Goal: Information Seeking & Learning: Learn about a topic

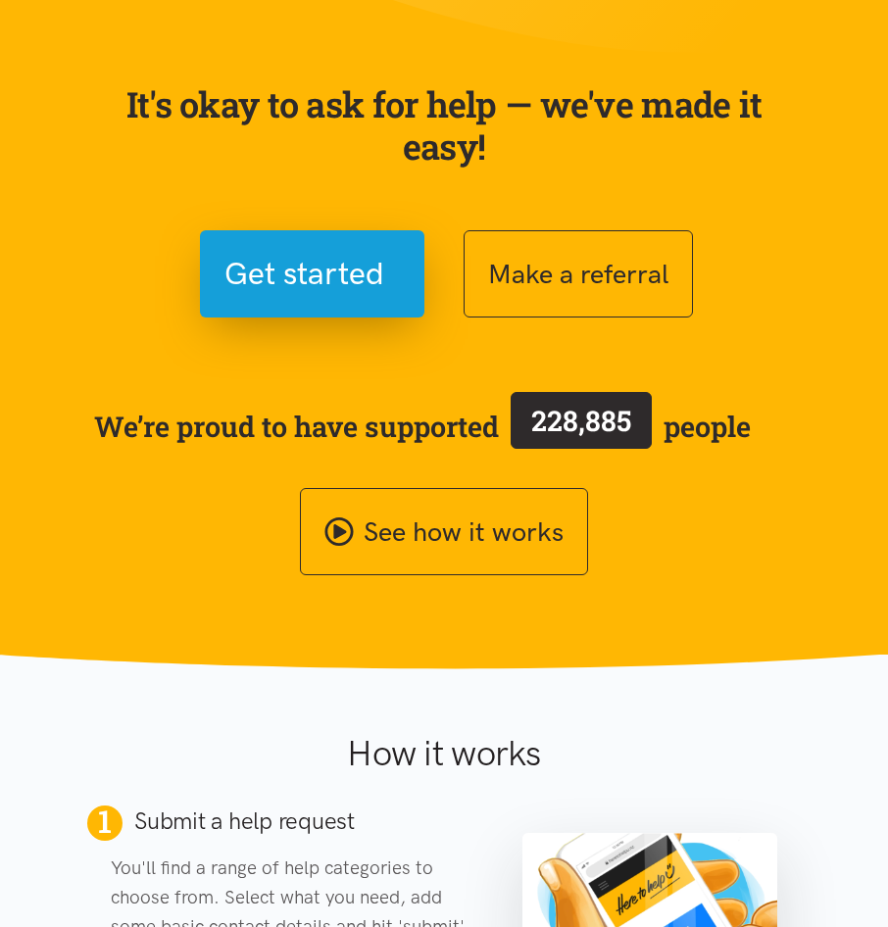
scroll to position [294, 0]
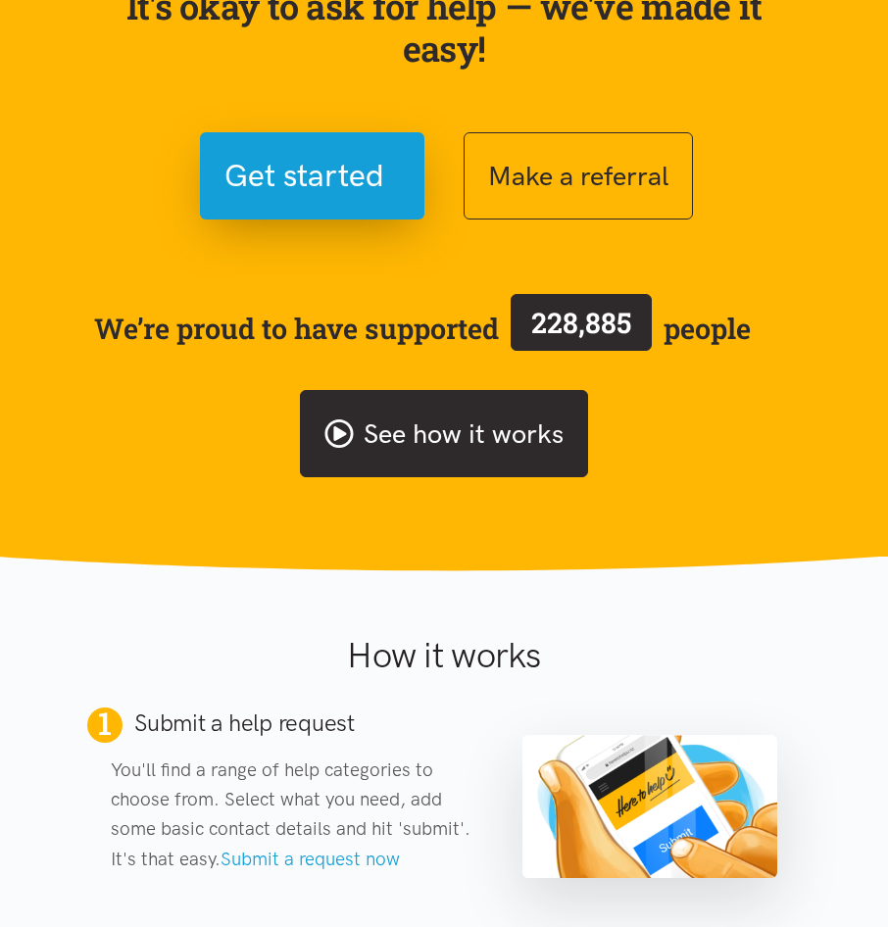
click at [452, 456] on link "See how it works" at bounding box center [444, 433] width 288 height 87
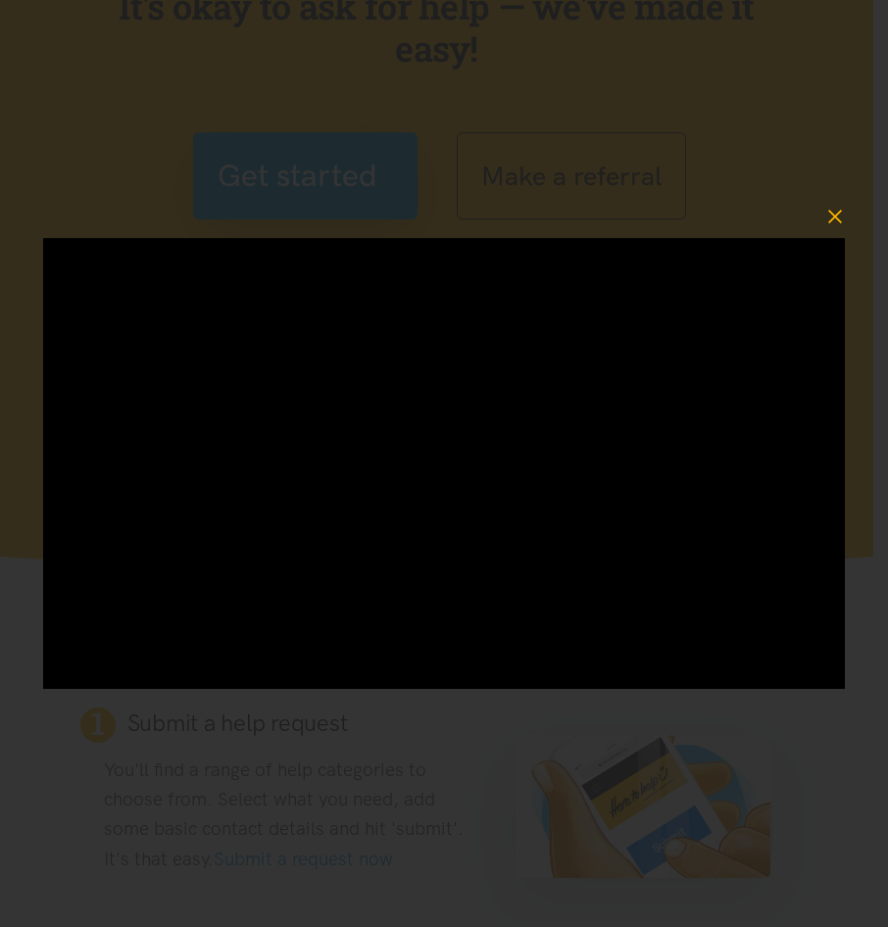
click at [835, 218] on icon "button" at bounding box center [834, 216] width 27 height 27
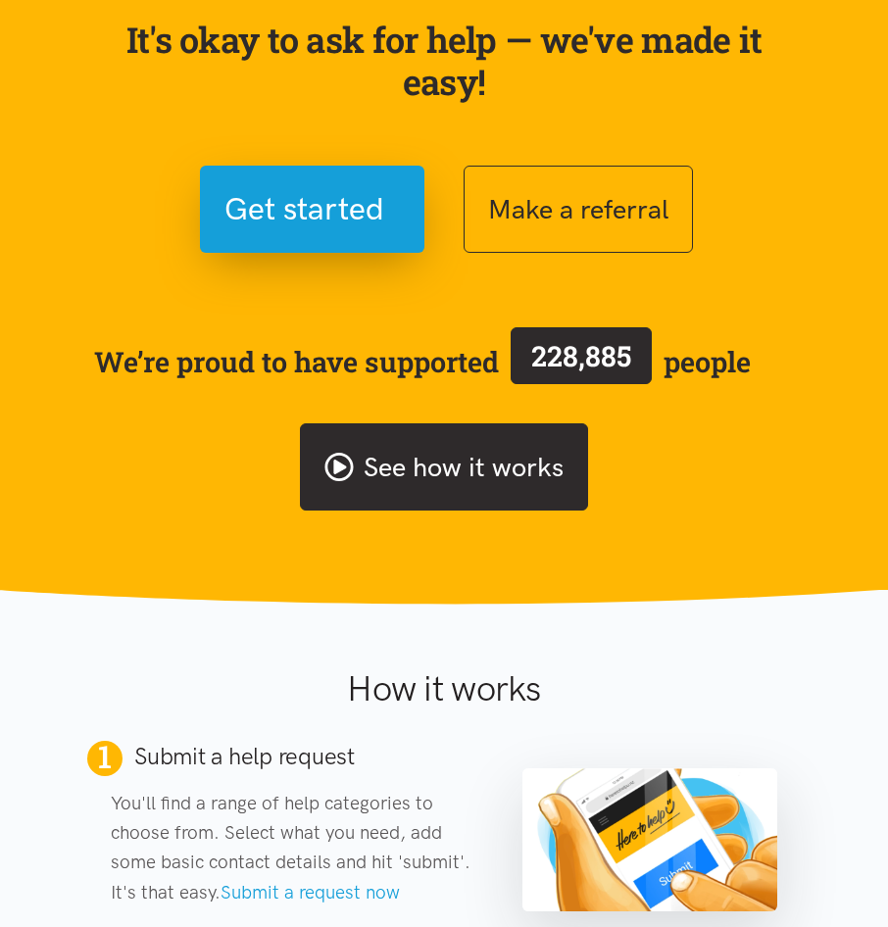
scroll to position [98, 0]
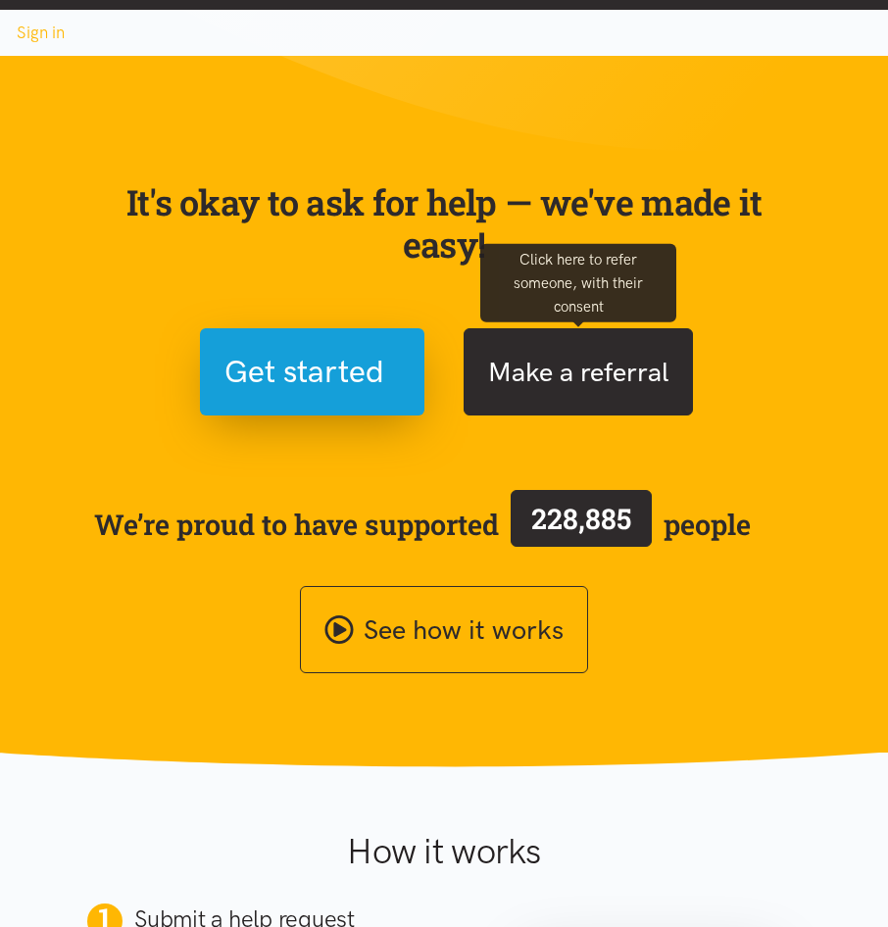
click at [541, 372] on button "Make a referral" at bounding box center [577, 371] width 229 height 87
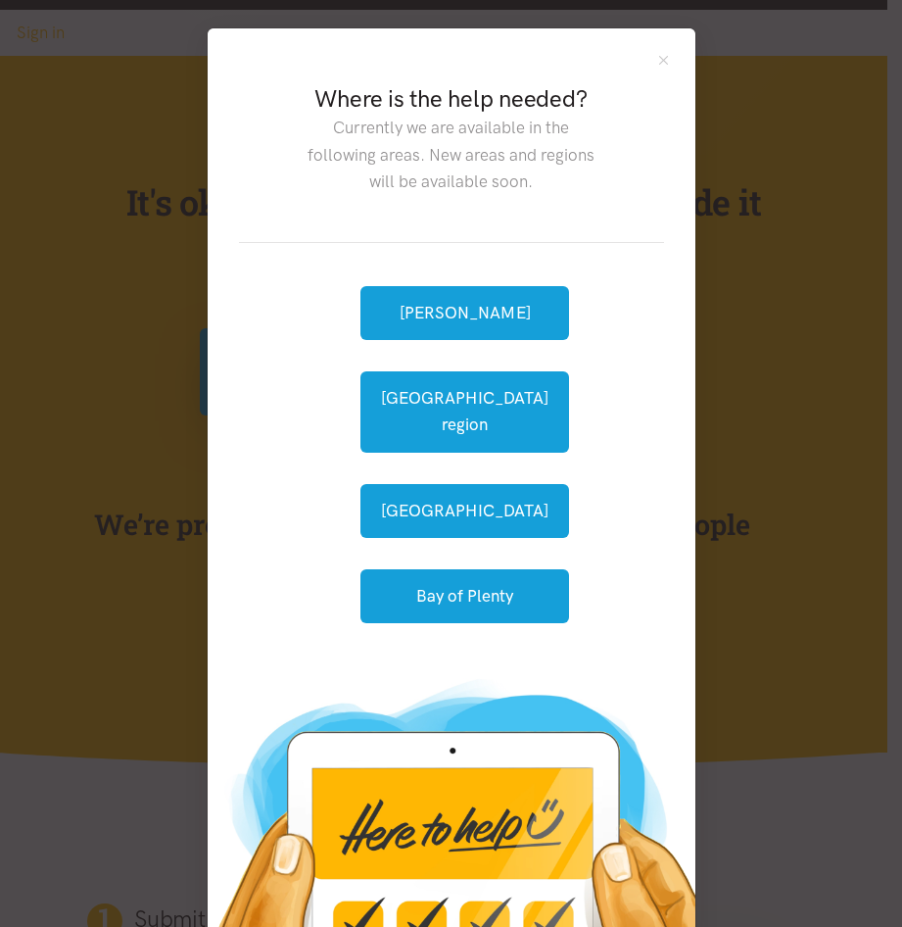
click at [482, 349] on div "Hamilton Waikato region Tauranga Bay of Plenty" at bounding box center [451, 454] width 181 height 361
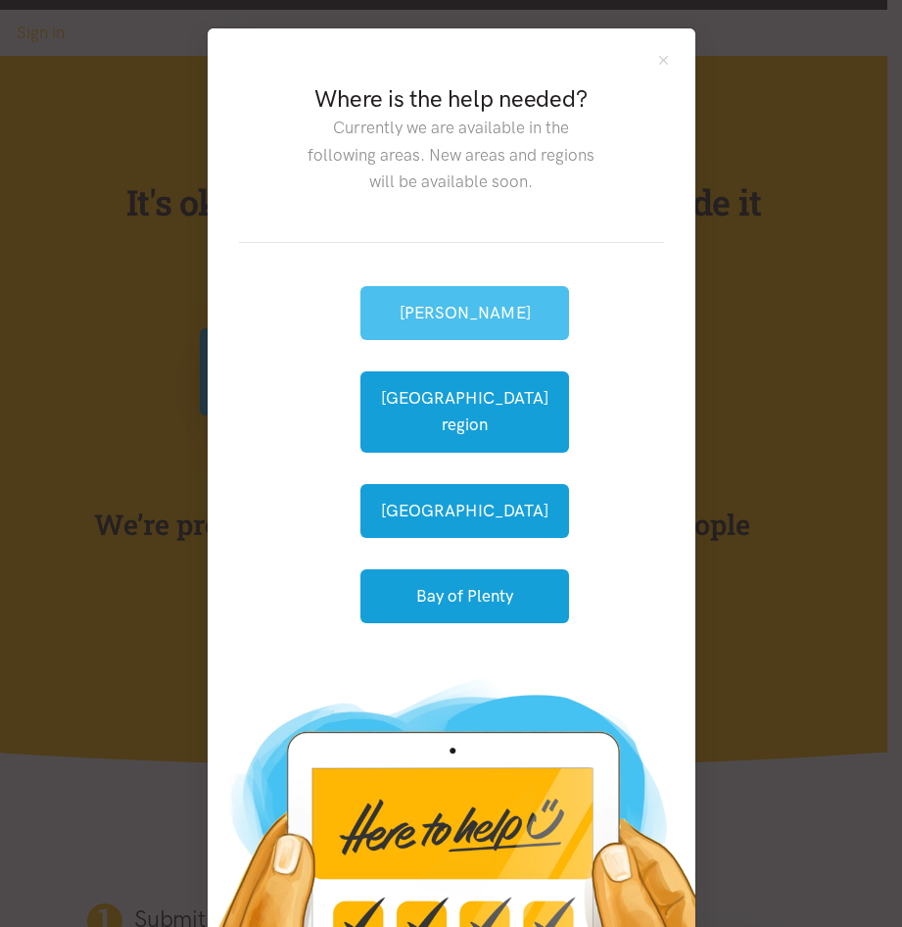
click at [482, 303] on button "[PERSON_NAME]" at bounding box center [465, 313] width 209 height 54
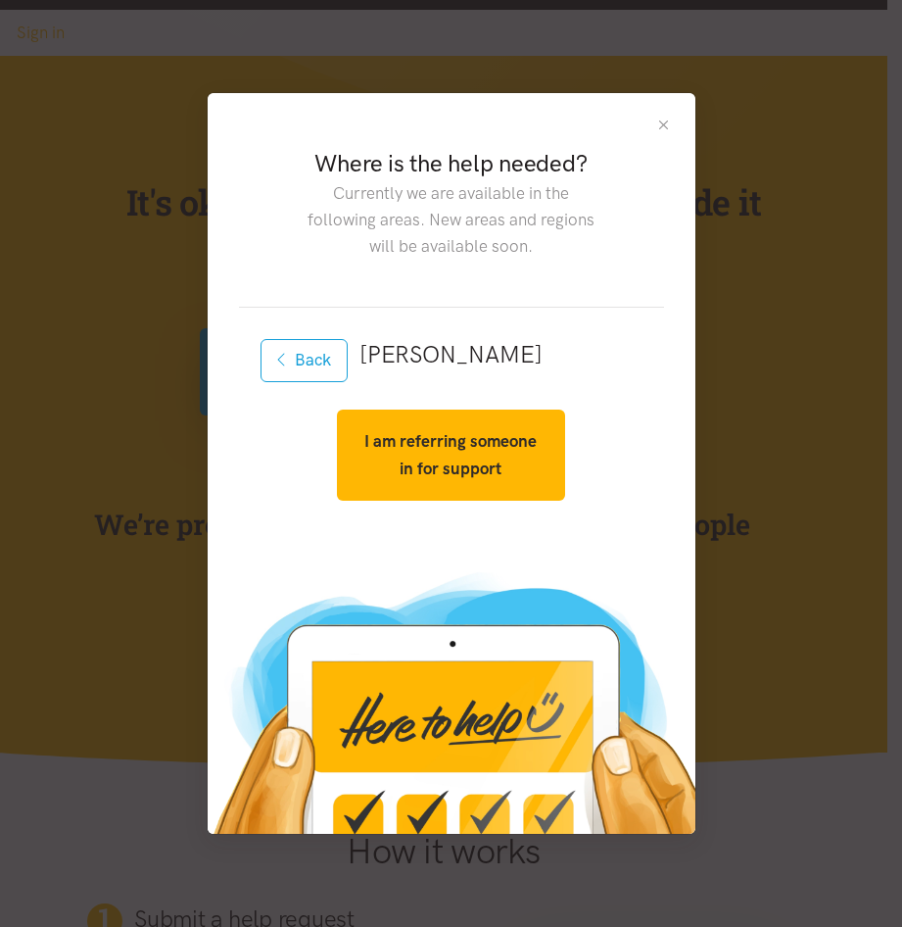
click at [664, 118] on button "Close" at bounding box center [663, 125] width 17 height 17
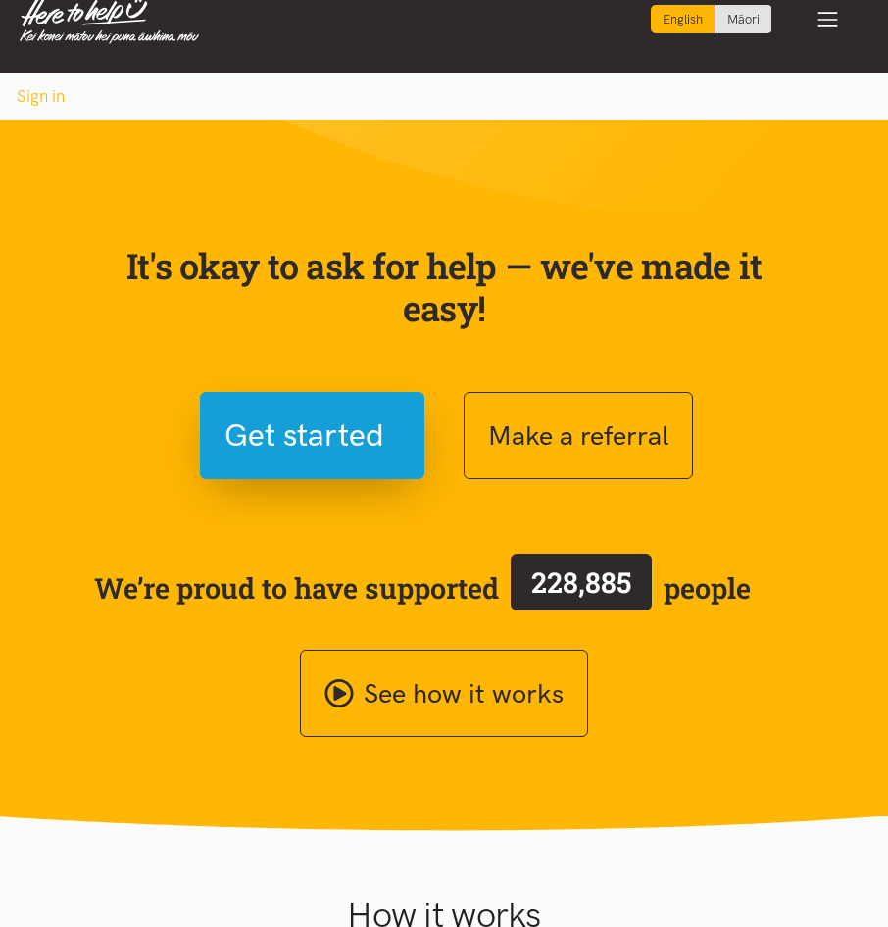
scroll to position [0, 0]
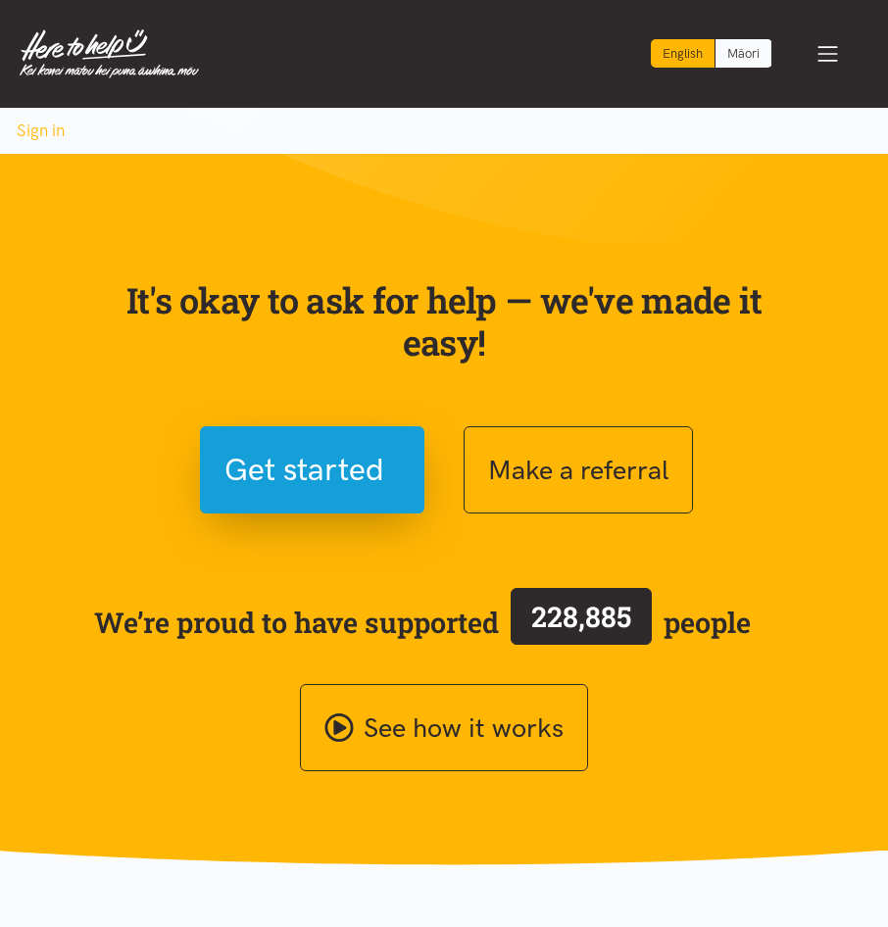
click at [745, 59] on link "Māori" at bounding box center [743, 53] width 56 height 28
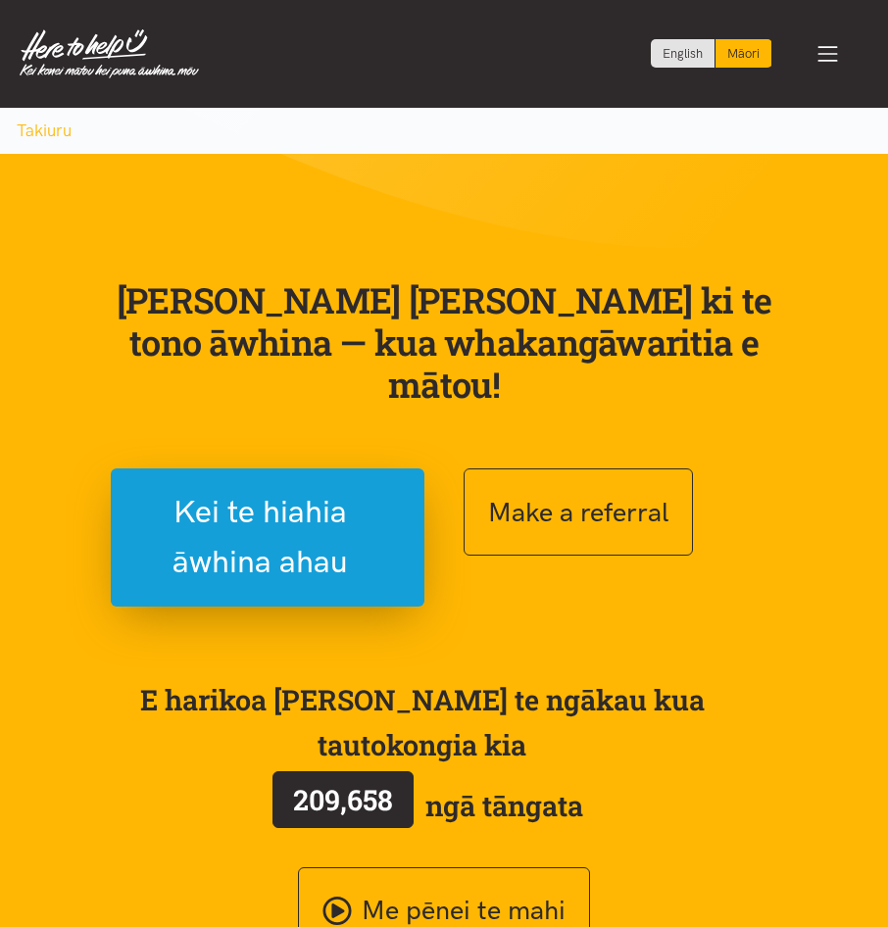
click at [827, 242] on section "Kei te pai ki te tono āwhina — kua whakangāwaritia e mātou! Kei te hiahia āwhin…" at bounding box center [444, 601] width 888 height 894
click at [686, 49] on link "English" at bounding box center [683, 53] width 64 height 28
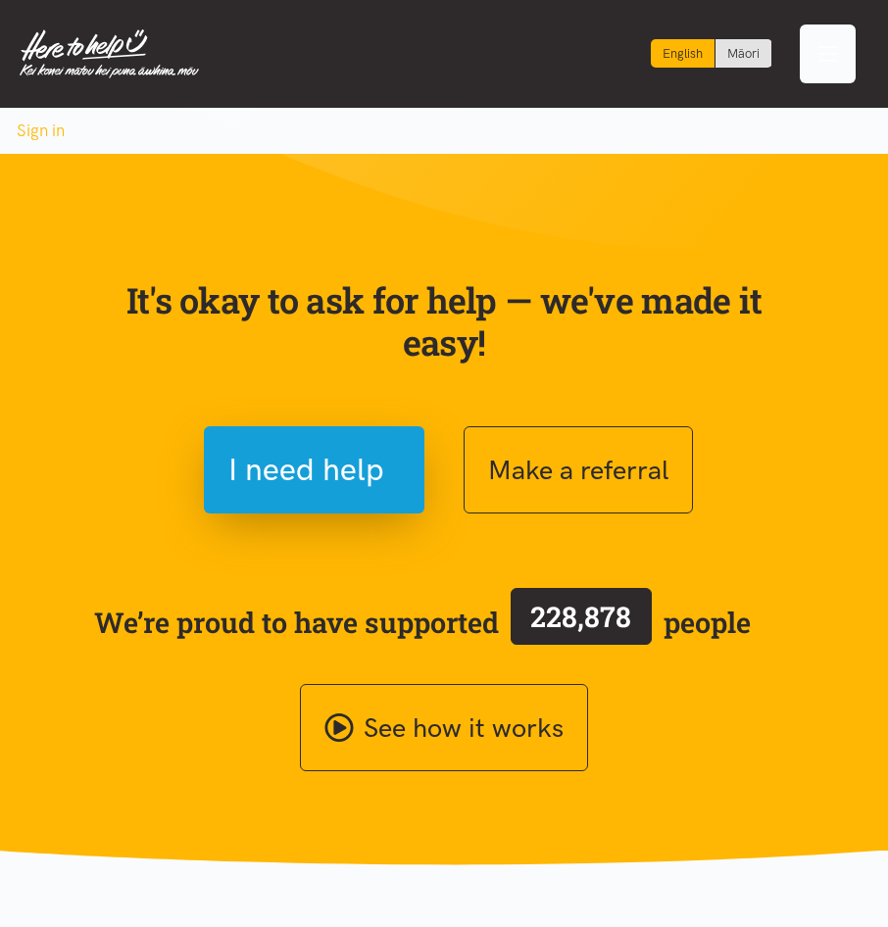
click at [848, 49] on div "Toggle navigation" at bounding box center [827, 53] width 57 height 59
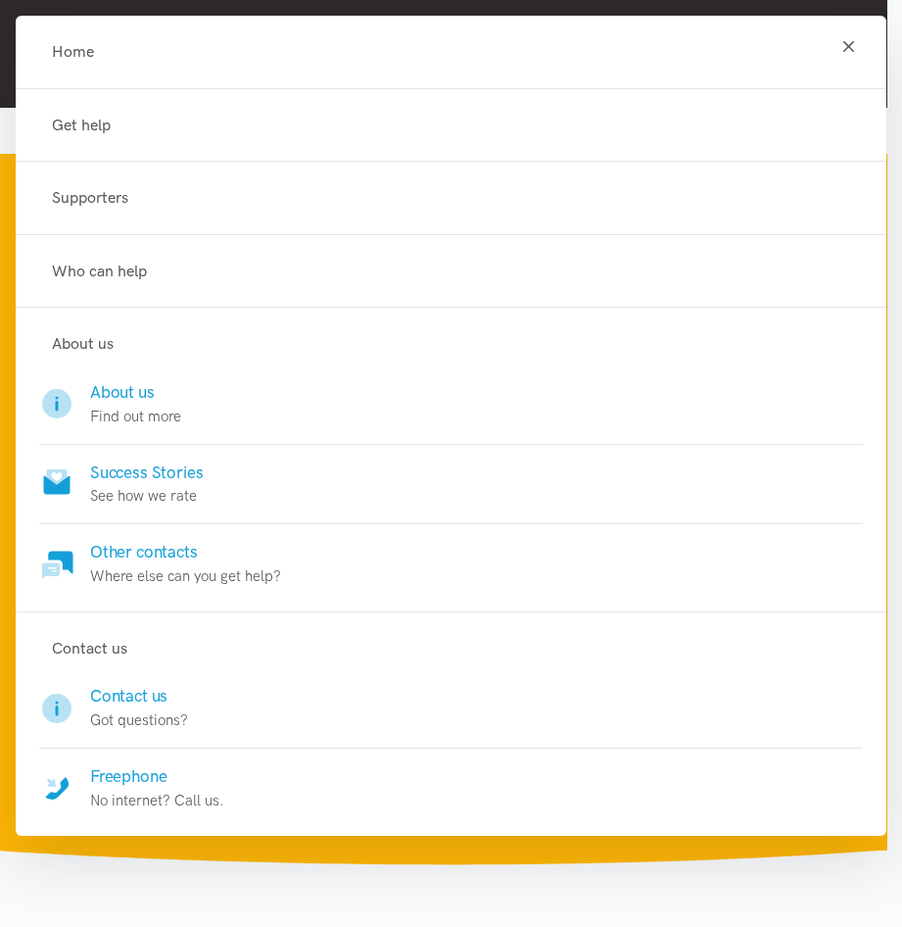
click at [169, 468] on h4 "Success Stories" at bounding box center [146, 472] width 113 height 24
